Goal: Entertainment & Leisure: Consume media (video, audio)

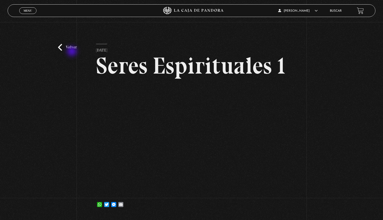
click at [70, 51] on div "Volver 6 julio, 2021 Seres Espirituales 1 WhatsApp Twitter Messenger Email" at bounding box center [191, 119] width 383 height 194
click at [70, 47] on link "Volver" at bounding box center [67, 47] width 19 height 7
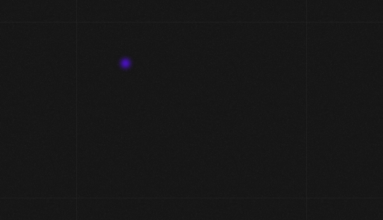
scroll to position [14, 0]
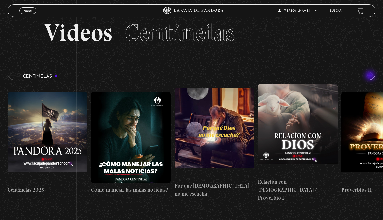
click at [371, 77] on button "»" at bounding box center [370, 75] width 9 height 9
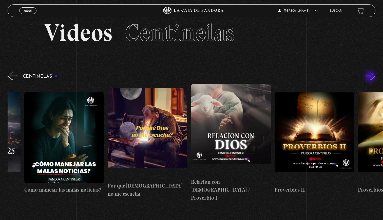
click at [371, 77] on button "»" at bounding box center [370, 75] width 9 height 9
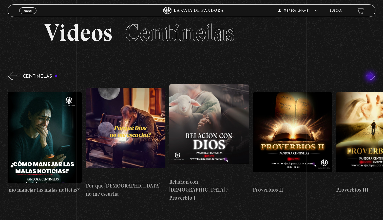
click at [371, 77] on button "»" at bounding box center [370, 75] width 9 height 9
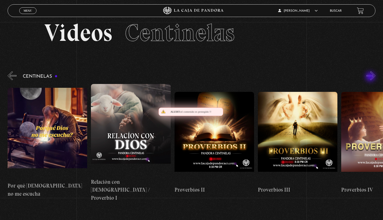
click at [371, 77] on button "»" at bounding box center [370, 75] width 9 height 9
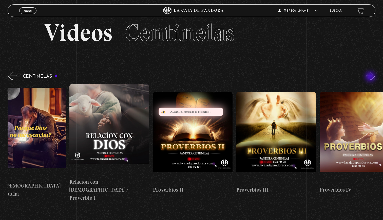
click at [371, 77] on button "»" at bounding box center [370, 75] width 9 height 9
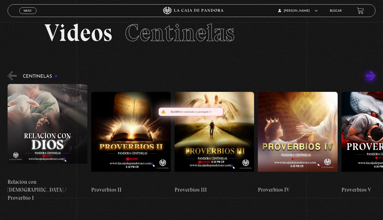
click at [371, 77] on button "»" at bounding box center [370, 75] width 9 height 9
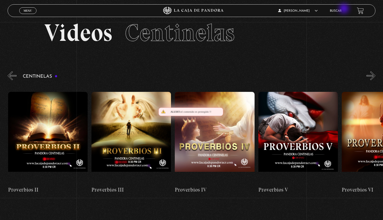
scroll to position [0, 334]
click at [371, 77] on button "»" at bounding box center [370, 75] width 9 height 9
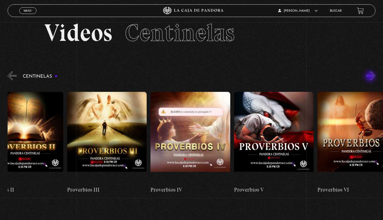
click at [371, 77] on button "»" at bounding box center [370, 75] width 9 height 9
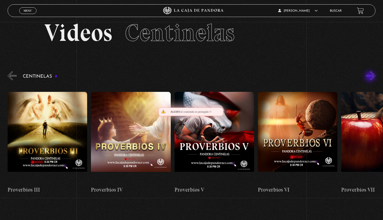
click at [371, 77] on button "»" at bounding box center [370, 75] width 9 height 9
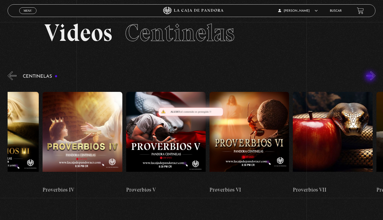
click at [371, 77] on button "»" at bounding box center [370, 75] width 9 height 9
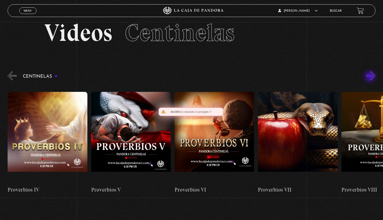
click at [371, 77] on button "»" at bounding box center [370, 75] width 9 height 9
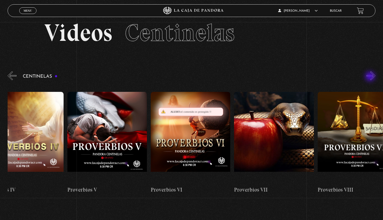
click at [371, 77] on button "»" at bounding box center [370, 75] width 9 height 9
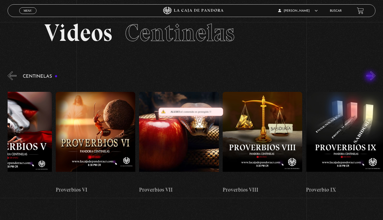
click at [371, 77] on button "»" at bounding box center [370, 75] width 9 height 9
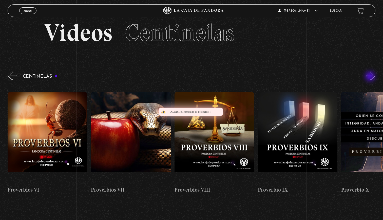
click at [371, 77] on button "»" at bounding box center [370, 75] width 9 height 9
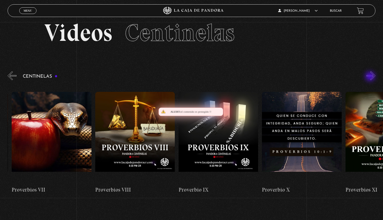
click at [371, 77] on button "»" at bounding box center [370, 75] width 9 height 9
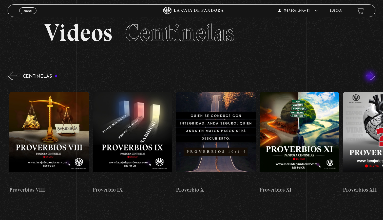
click at [371, 77] on button "»" at bounding box center [370, 75] width 9 height 9
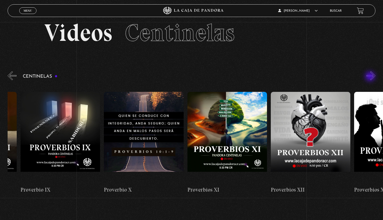
click at [371, 77] on button "»" at bounding box center [370, 75] width 9 height 9
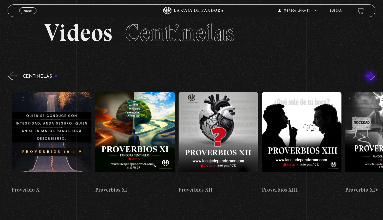
click at [371, 77] on button "»" at bounding box center [370, 75] width 9 height 9
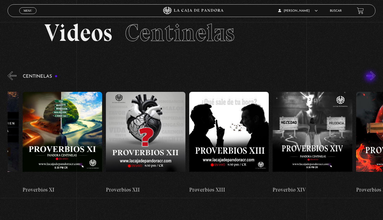
click at [371, 77] on button "»" at bounding box center [370, 75] width 9 height 9
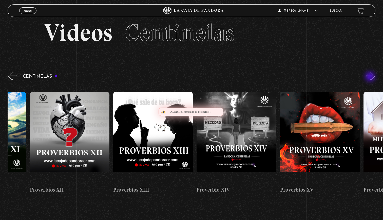
click at [371, 77] on button "»" at bounding box center [370, 75] width 9 height 9
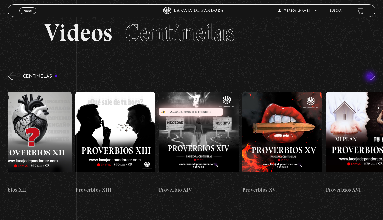
click at [371, 77] on button "»" at bounding box center [370, 75] width 9 height 9
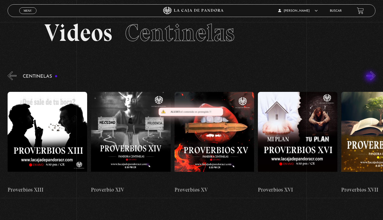
click at [371, 77] on button "»" at bounding box center [370, 75] width 9 height 9
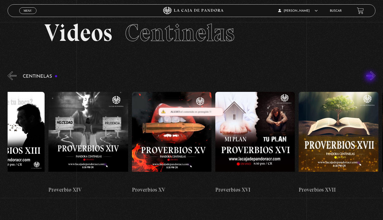
click at [371, 77] on button "»" at bounding box center [370, 75] width 9 height 9
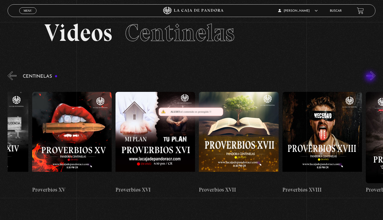
click at [371, 77] on button "»" at bounding box center [370, 75] width 9 height 9
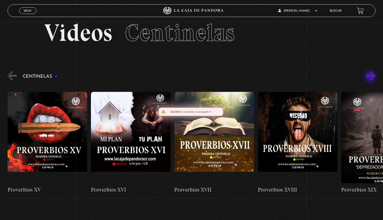
click at [371, 77] on button "»" at bounding box center [370, 75] width 9 height 9
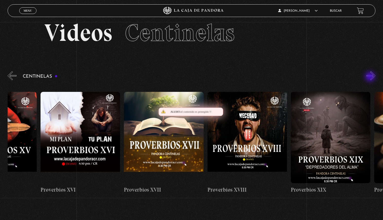
click at [371, 77] on button "»" at bounding box center [370, 75] width 9 height 9
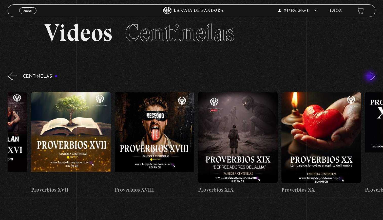
click at [371, 77] on button "»" at bounding box center [370, 75] width 9 height 9
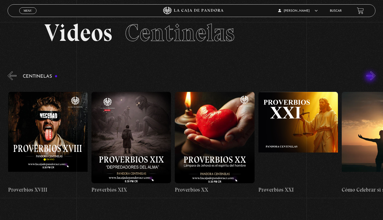
click at [371, 77] on button "»" at bounding box center [370, 75] width 9 height 9
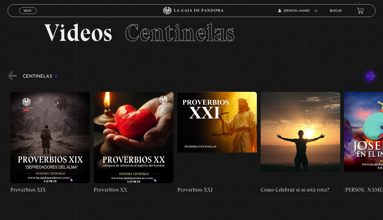
click at [371, 77] on button "»" at bounding box center [370, 75] width 9 height 9
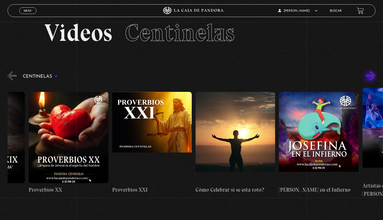
click at [371, 77] on button "»" at bounding box center [370, 75] width 9 height 9
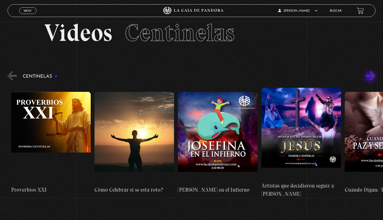
click at [371, 77] on button "»" at bounding box center [370, 75] width 9 height 9
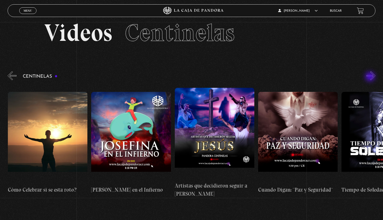
scroll to position [0, 2002]
click at [371, 77] on button "»" at bounding box center [370, 75] width 9 height 9
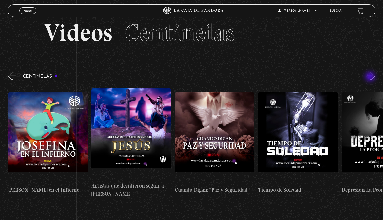
click at [371, 77] on button "»" at bounding box center [370, 75] width 9 height 9
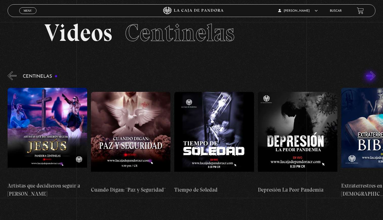
click at [371, 77] on button "»" at bounding box center [370, 75] width 9 height 9
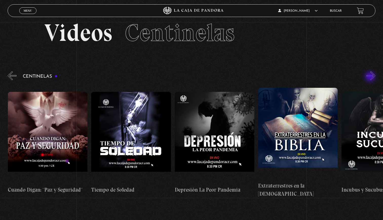
click at [371, 77] on button "»" at bounding box center [370, 75] width 9 height 9
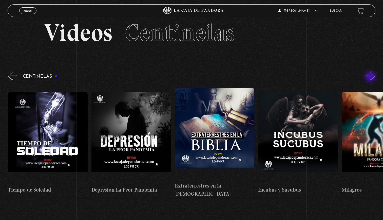
scroll to position [0, 2335]
click at [142, 130] on figure at bounding box center [131, 137] width 80 height 91
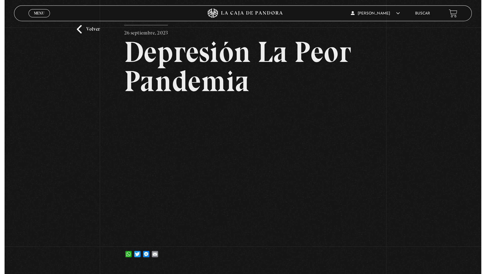
scroll to position [27, 0]
